Goal: Book appointment/travel/reservation

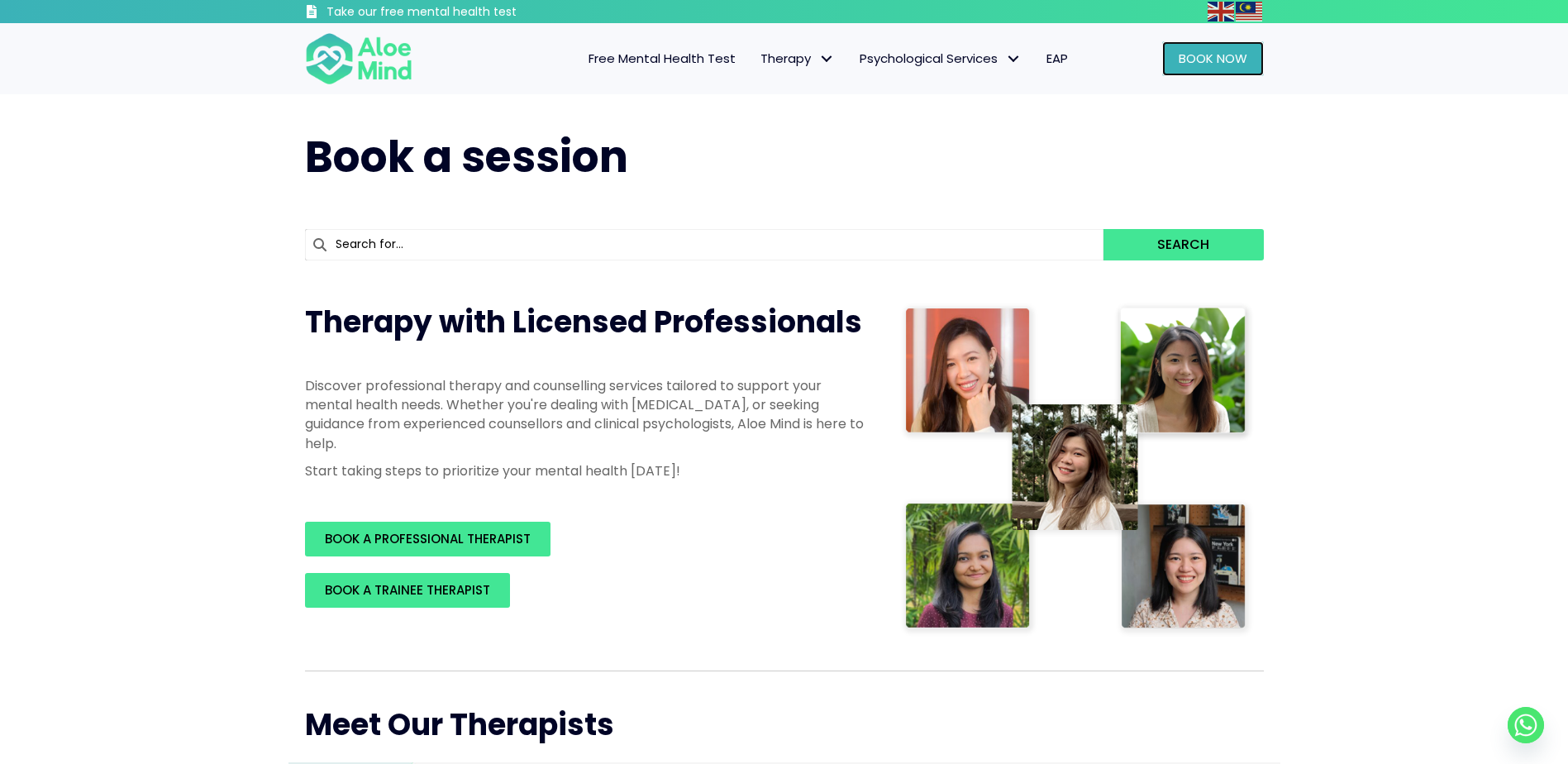
click at [1180, 65] on span "Book Now" at bounding box center [1212, 58] width 68 height 18
click at [1213, 74] on link "Book Now" at bounding box center [1212, 58] width 102 height 35
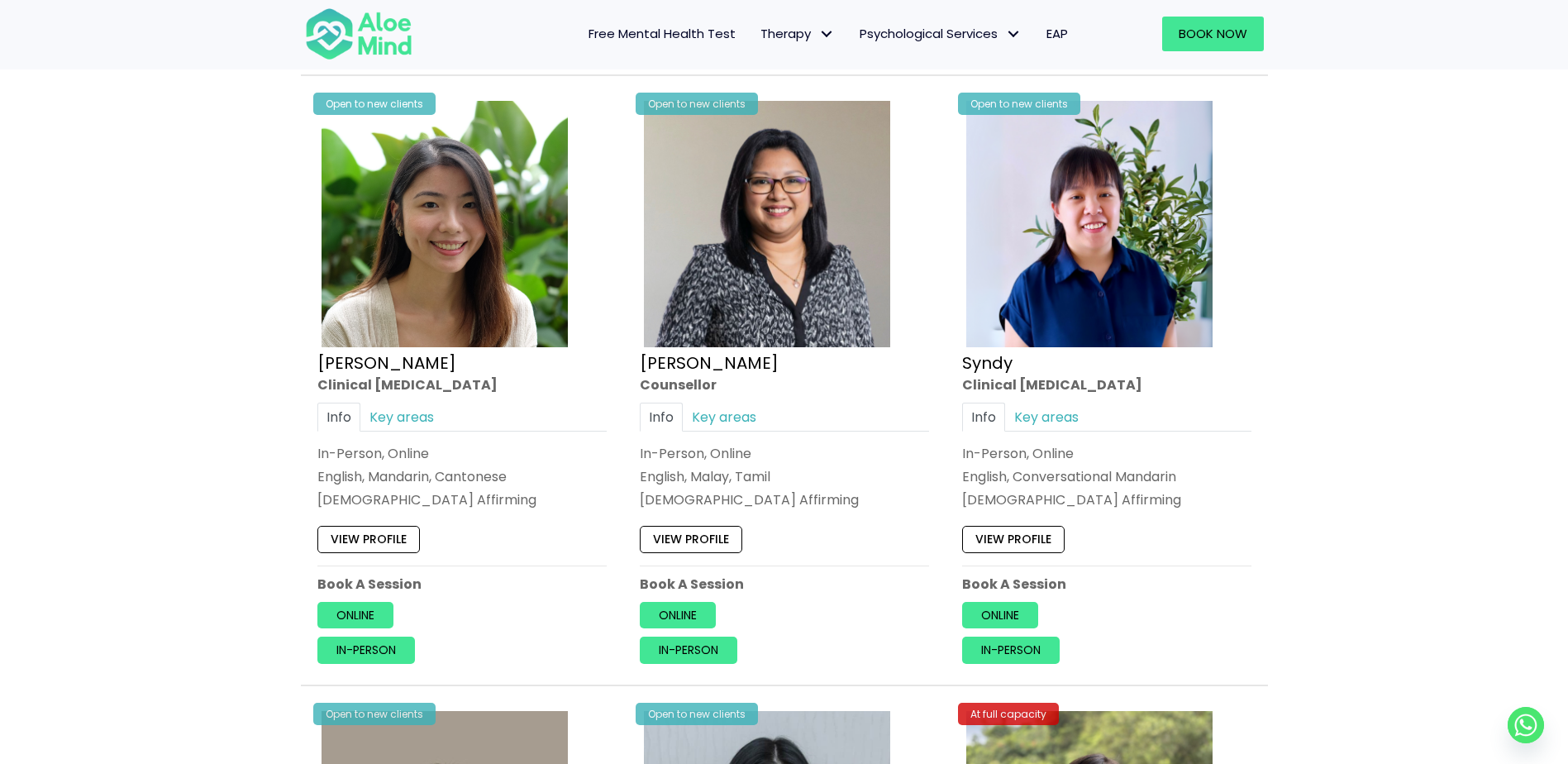
scroll to position [4547, 0]
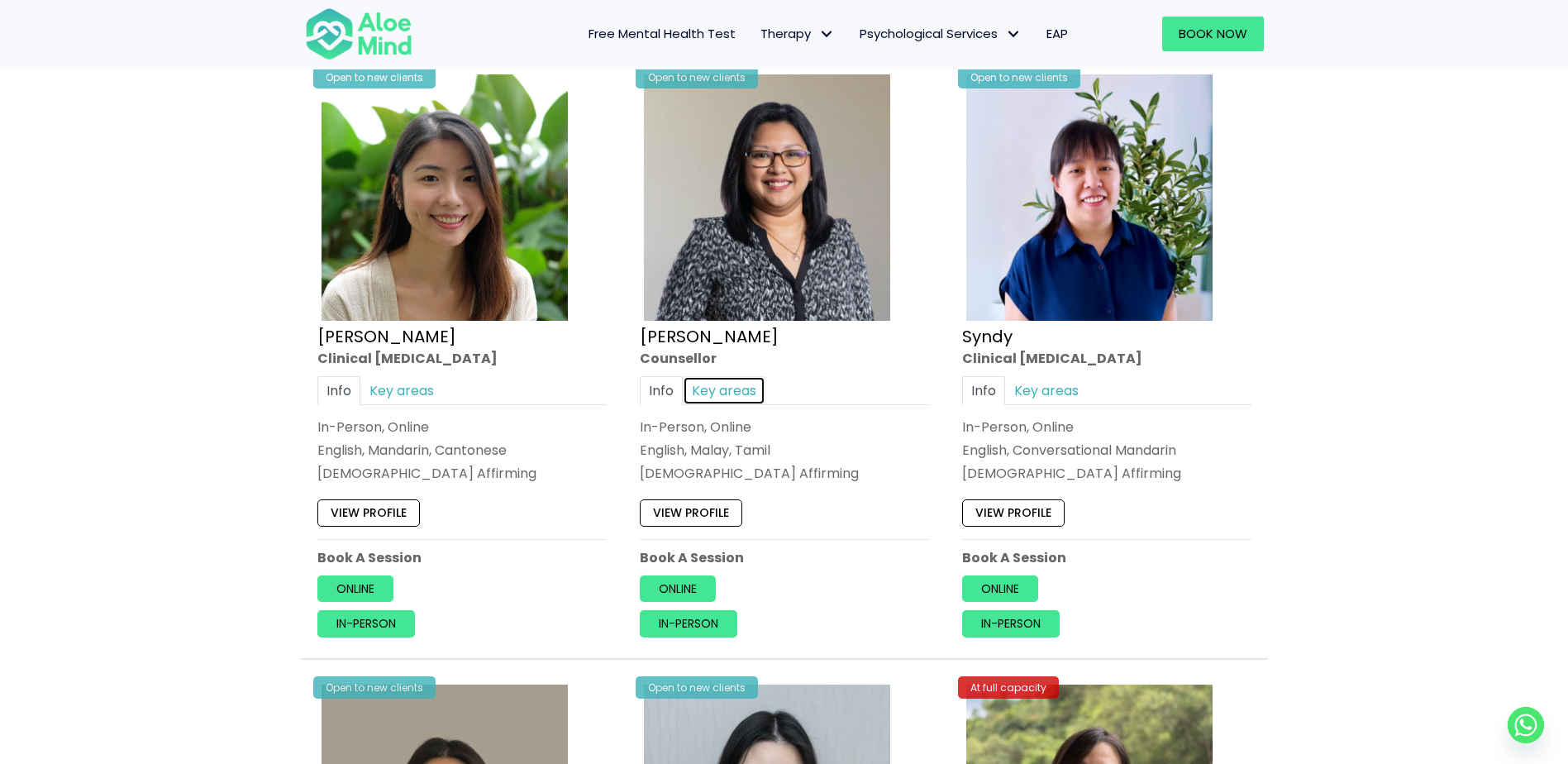
click at [714, 392] on link "Key areas" at bounding box center [724, 390] width 82 height 29
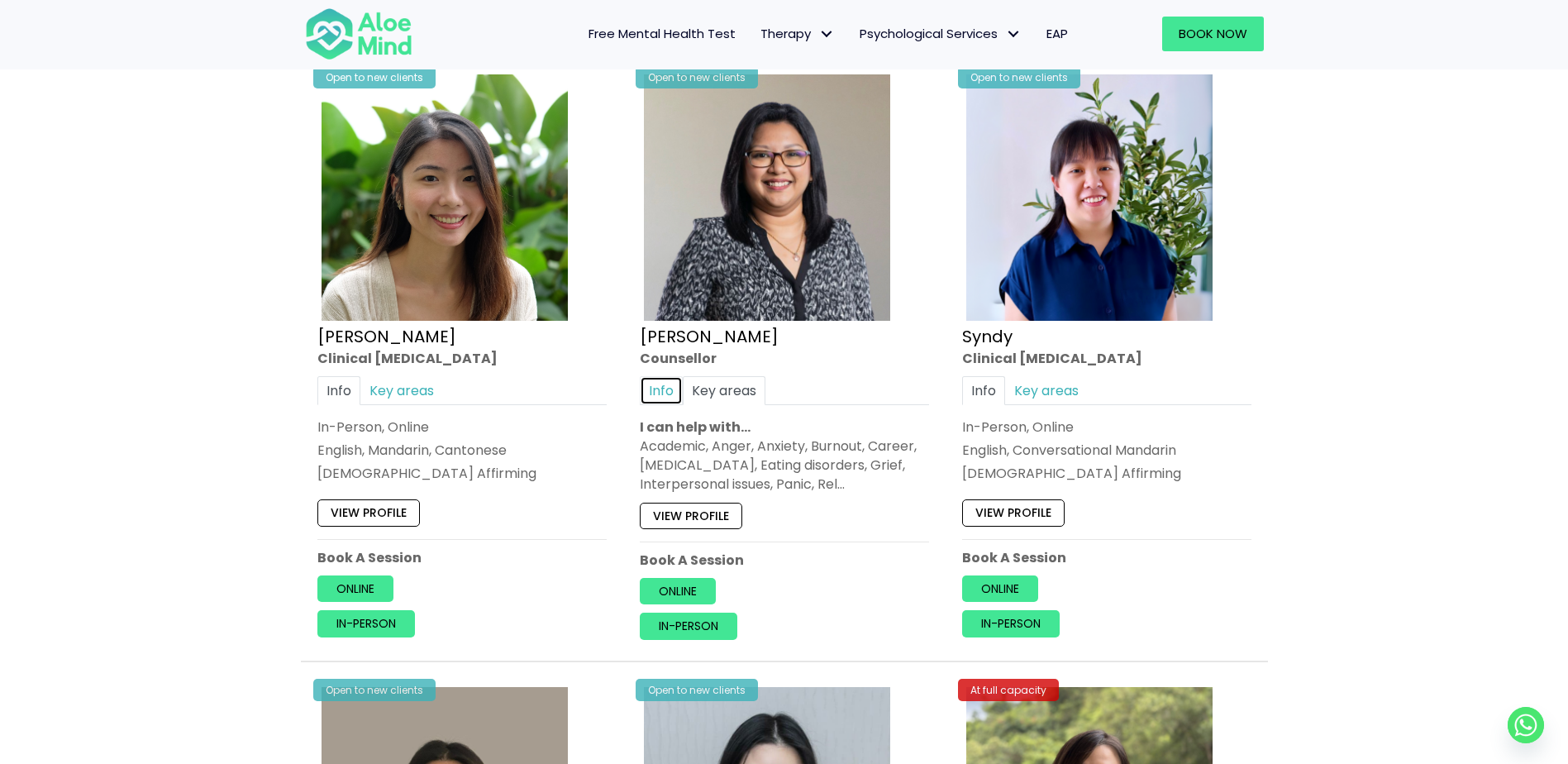
click at [666, 393] on link "Info" at bounding box center [661, 390] width 43 height 29
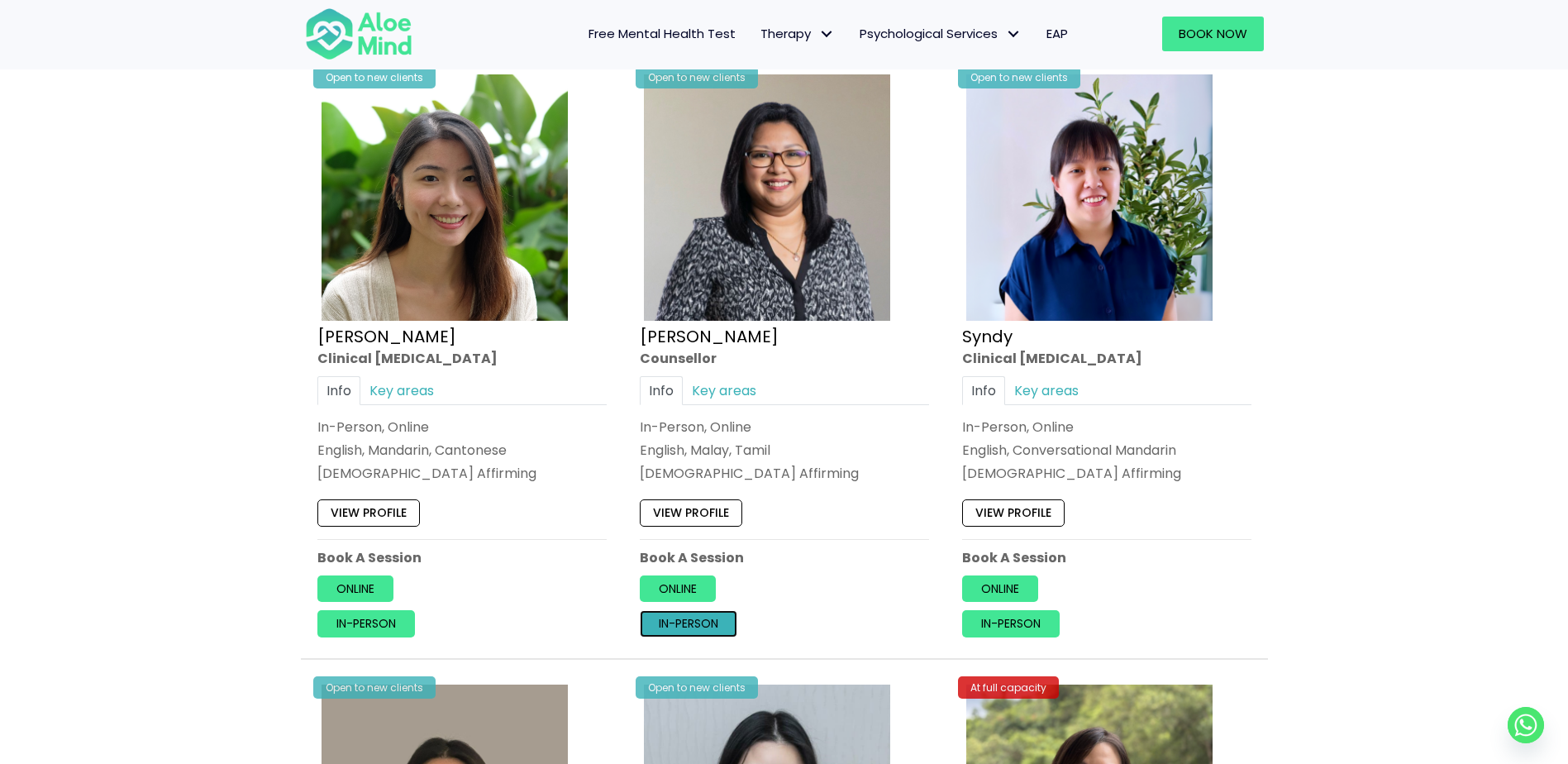
click at [696, 625] on link "In-person" at bounding box center [688, 624] width 97 height 26
click at [748, 385] on link "Key areas" at bounding box center [724, 390] width 82 height 29
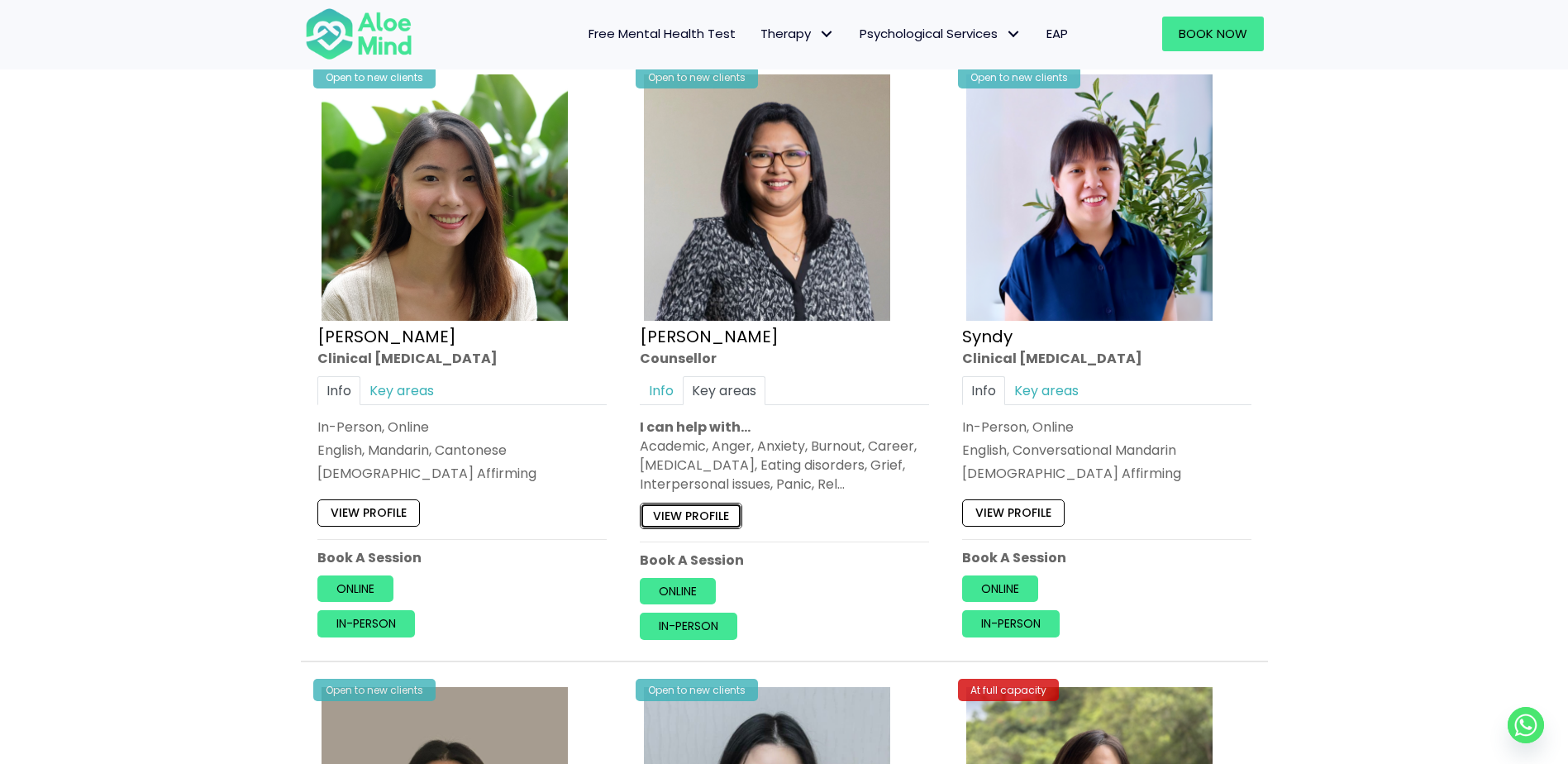
click at [683, 517] on link "View profile" at bounding box center [690, 516] width 102 height 26
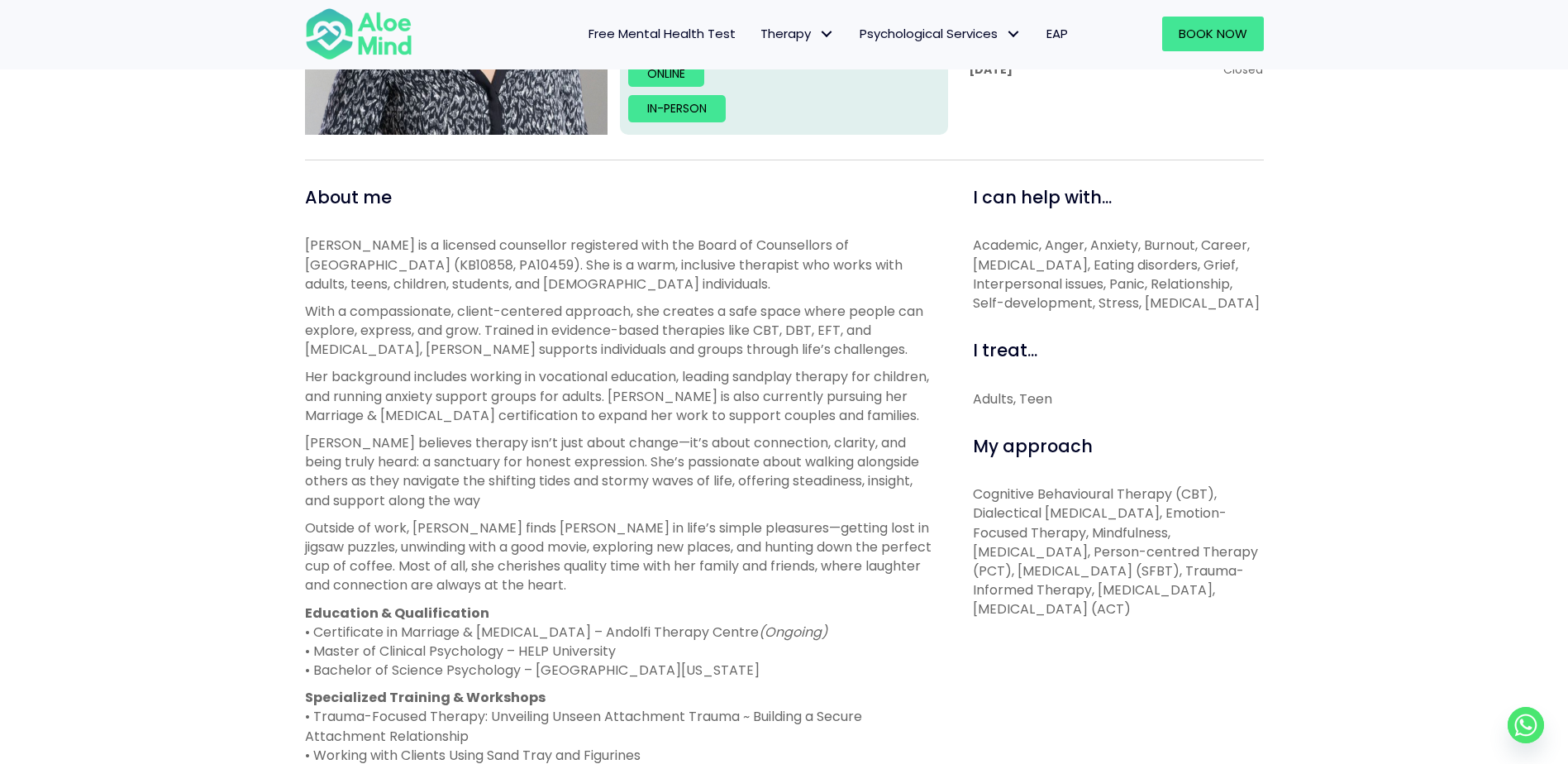
scroll to position [968, 0]
